Goal: Task Accomplishment & Management: Manage account settings

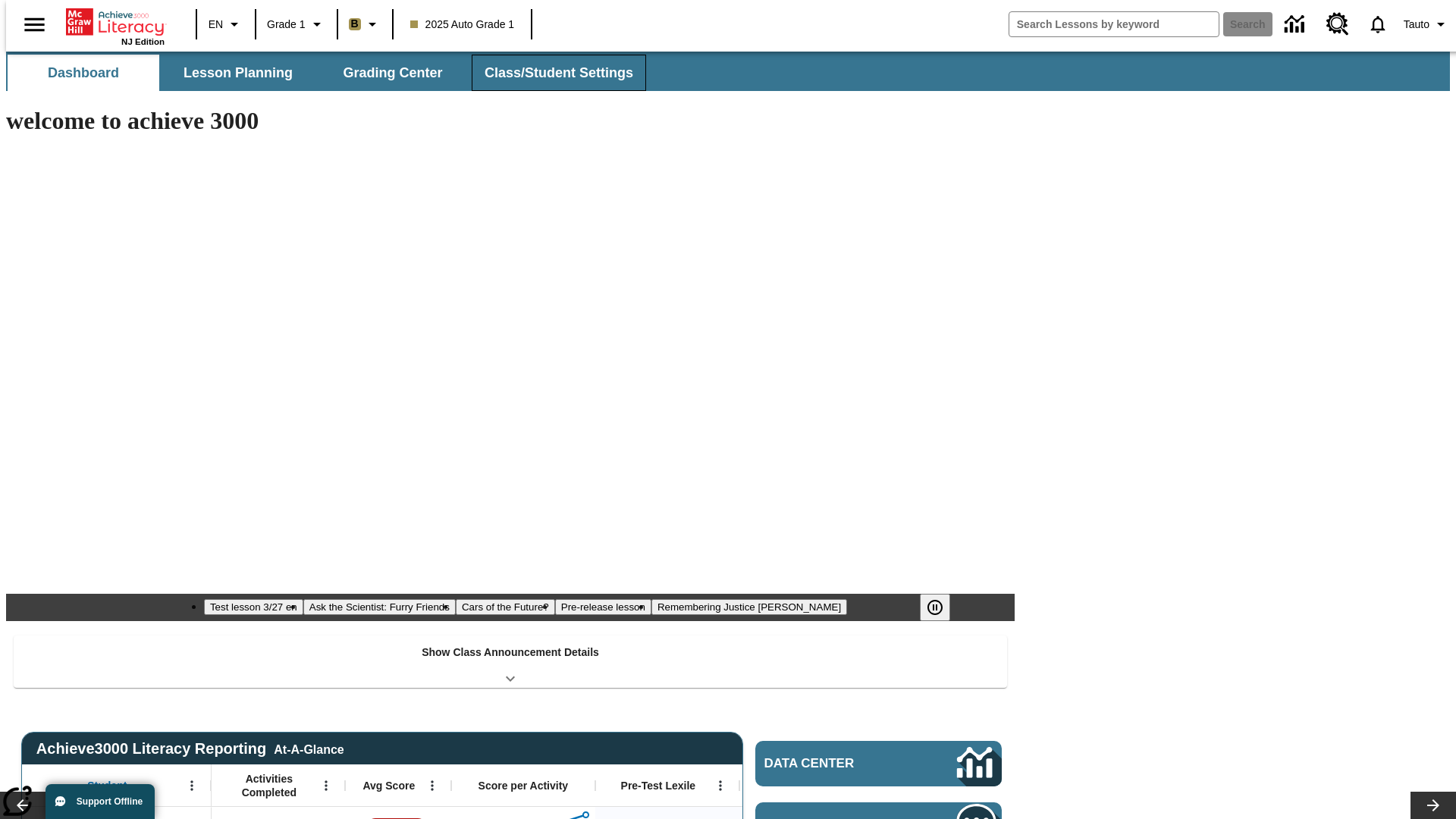
click at [550, 73] on button "Class/Student Settings" at bounding box center [560, 73] width 175 height 37
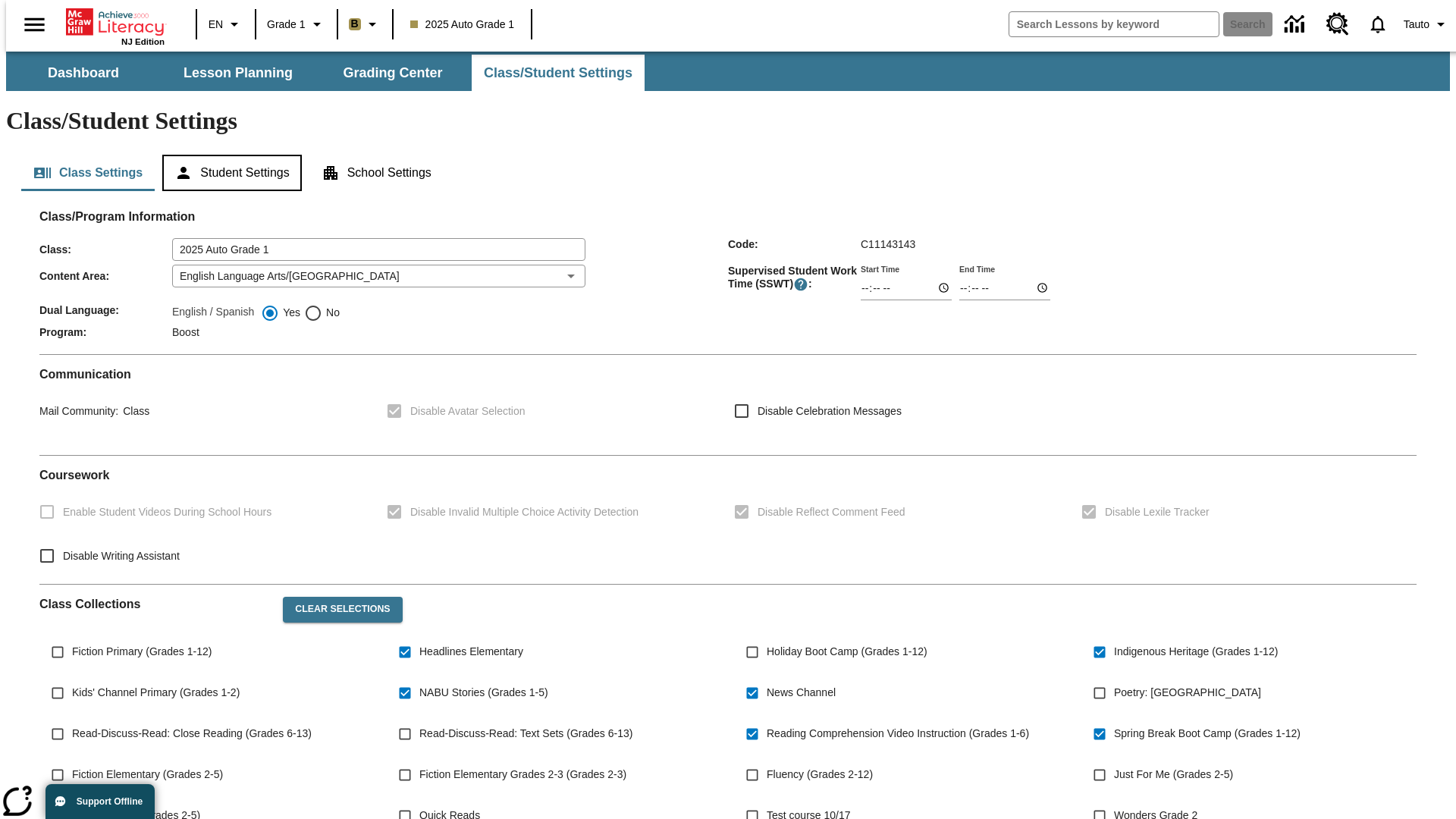
click at [228, 155] on button "Student Settings" at bounding box center [231, 173] width 139 height 37
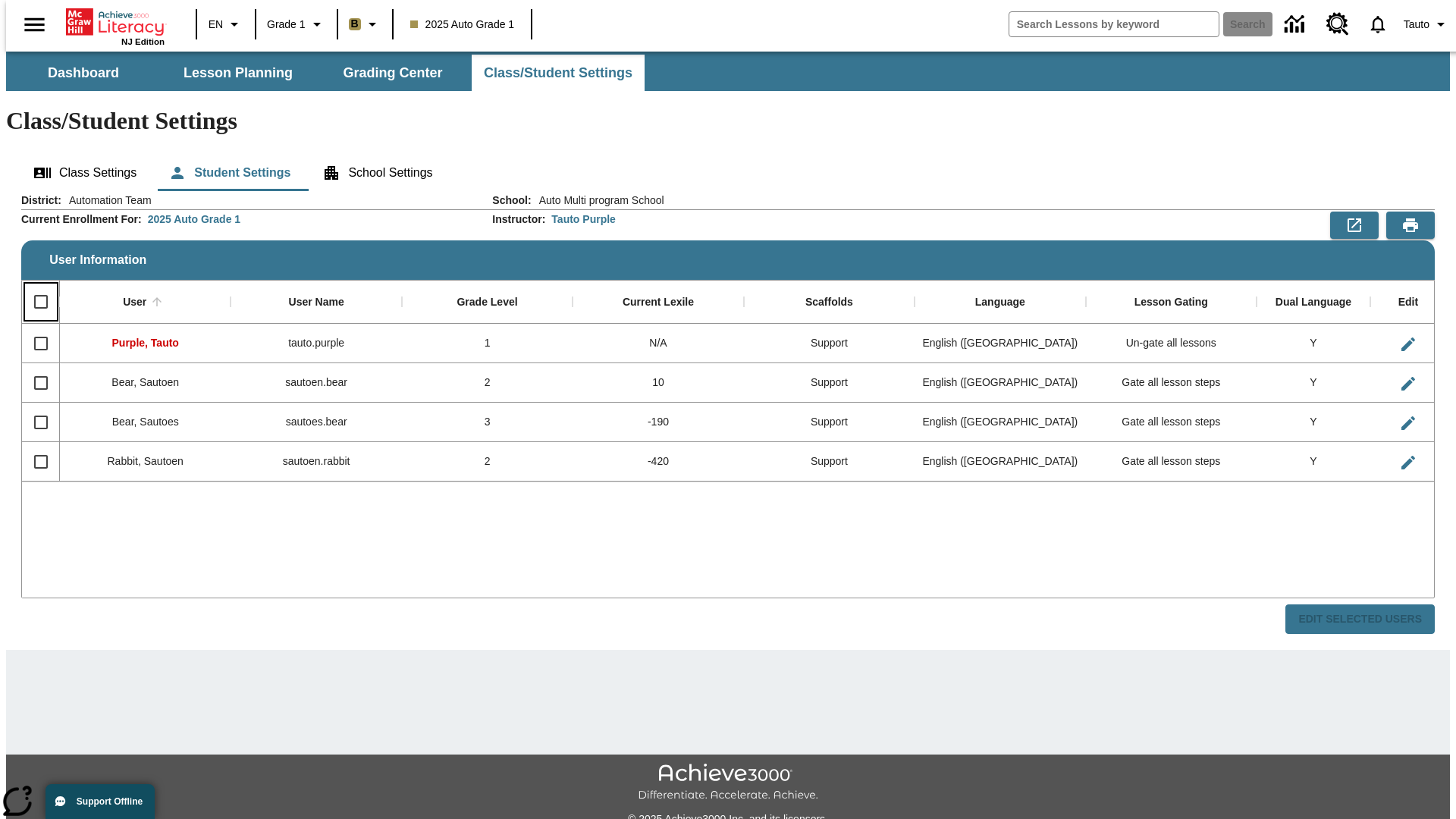
click at [34, 286] on input "Select all rows" at bounding box center [40, 302] width 32 height 32
checkbox input "true"
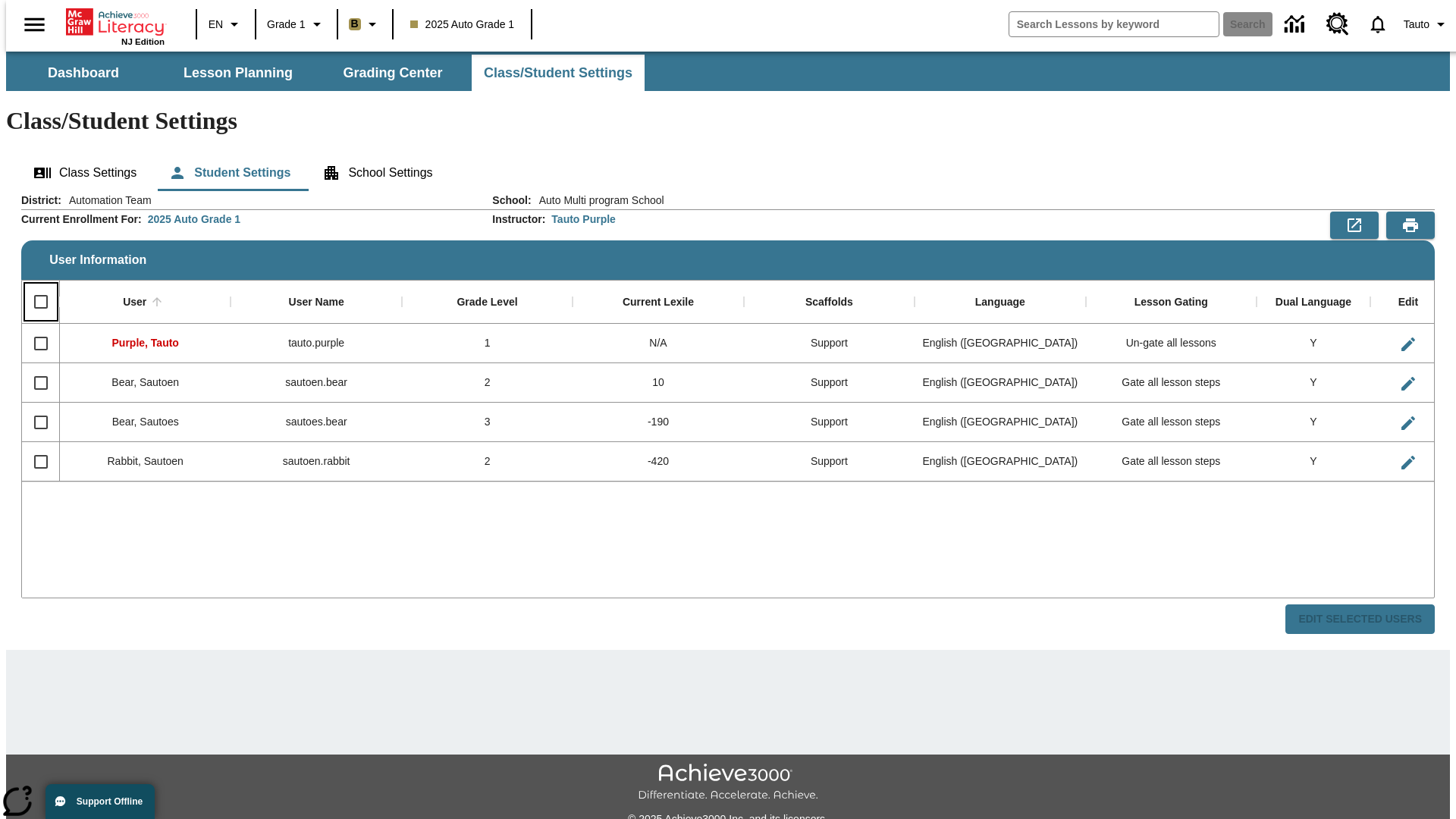
checkbox input "true"
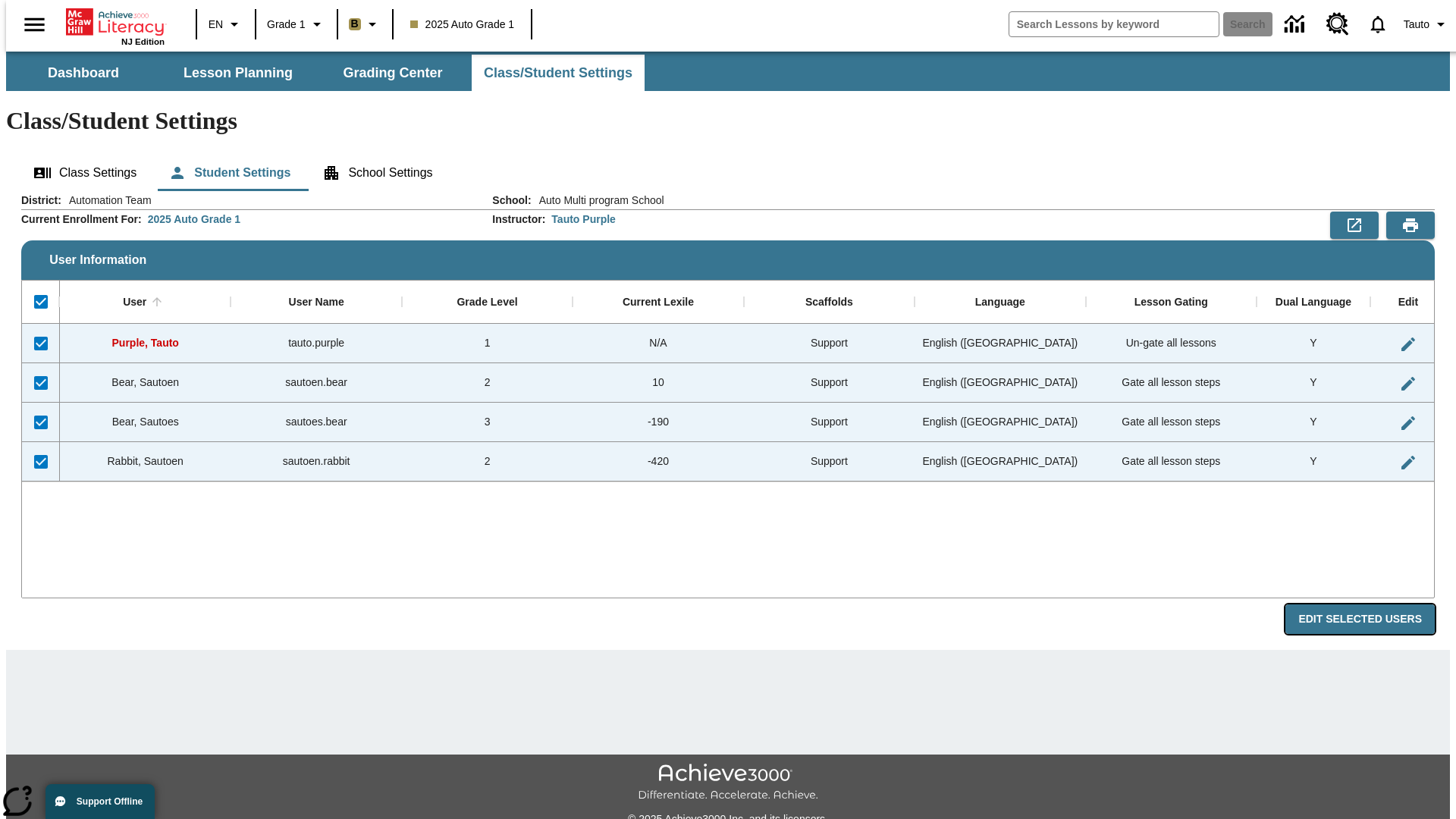
click at [1372, 605] on button "Edit Selected Users" at bounding box center [1360, 619] width 149 height 29
